Goal: Find specific page/section: Find specific page/section

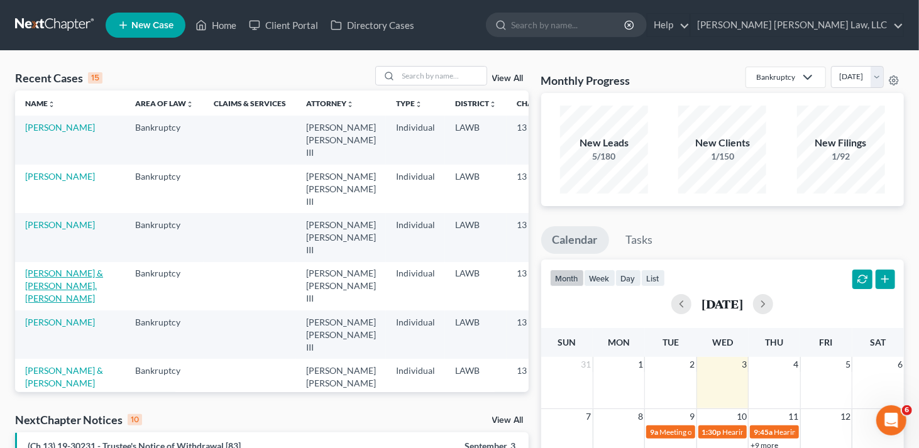
click at [40, 268] on link "[PERSON_NAME] & [PERSON_NAME], [PERSON_NAME]" at bounding box center [64, 286] width 78 height 36
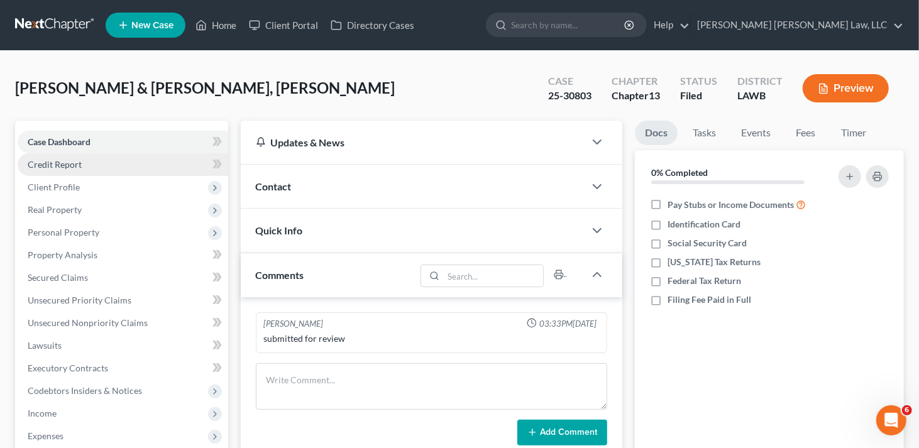
click at [76, 167] on span "Credit Report" at bounding box center [55, 164] width 54 height 11
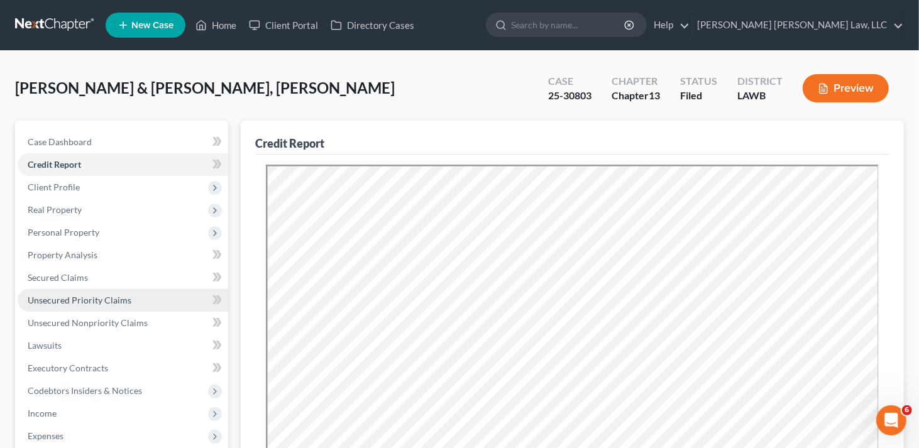
click at [55, 301] on span "Unsecured Priority Claims" at bounding box center [80, 300] width 104 height 11
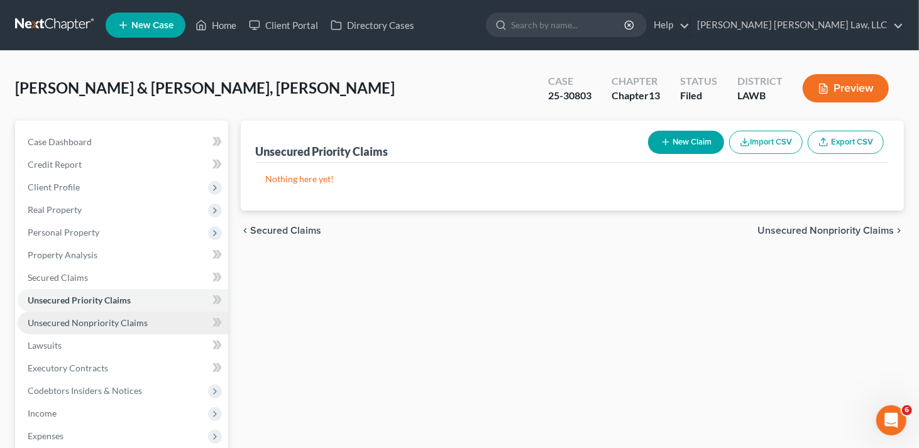
click at [133, 320] on span "Unsecured Nonpriority Claims" at bounding box center [88, 322] width 120 height 11
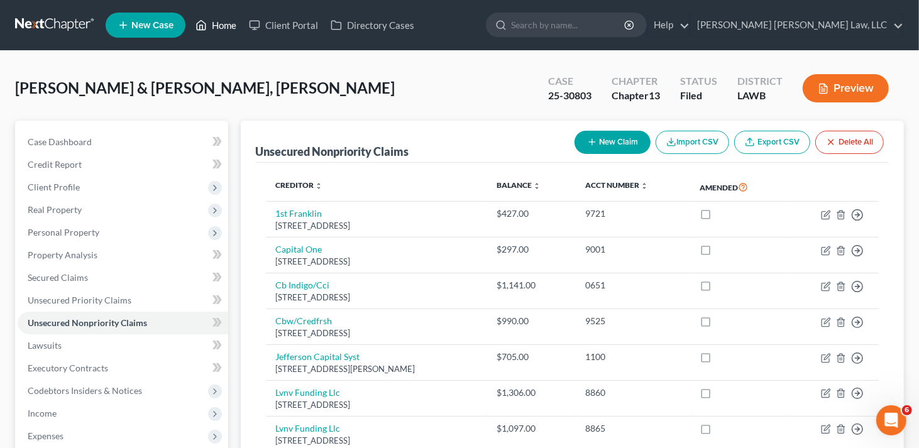
click at [210, 23] on link "Home" at bounding box center [215, 25] width 53 height 23
